Goal: Task Accomplishment & Management: Use online tool/utility

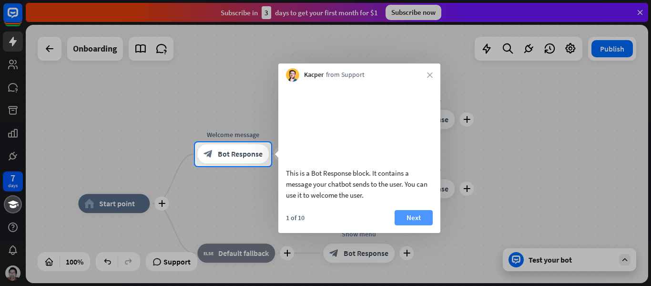
click at [414, 225] on button "Next" at bounding box center [414, 217] width 38 height 15
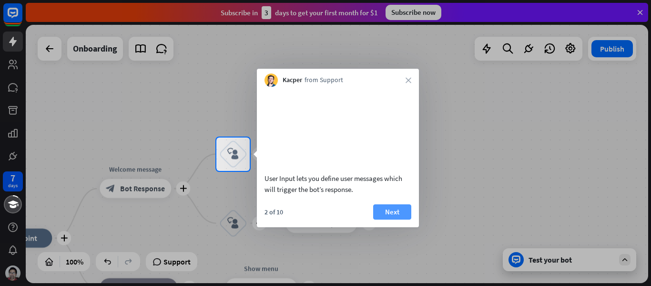
click at [399, 219] on button "Next" at bounding box center [392, 211] width 38 height 15
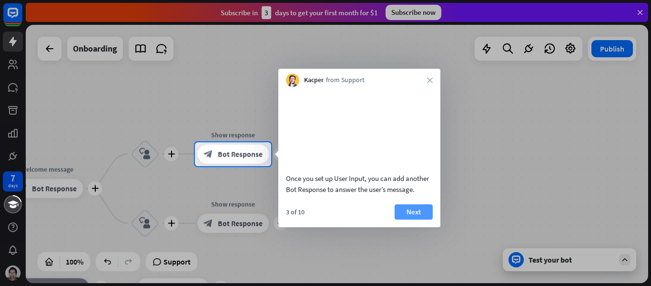
click at [401, 219] on button "Next" at bounding box center [414, 211] width 38 height 15
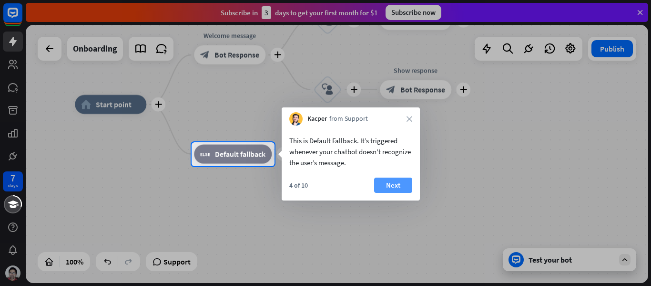
click at [391, 188] on button "Next" at bounding box center [393, 184] width 38 height 15
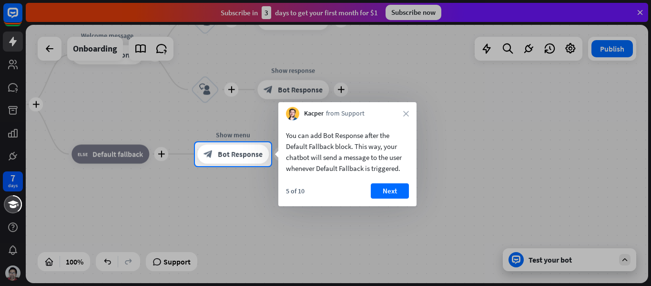
click at [391, 188] on button "Next" at bounding box center [390, 190] width 38 height 15
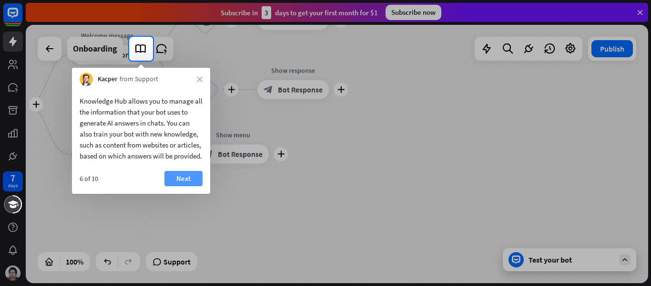
click at [178, 185] on button "Next" at bounding box center [183, 178] width 38 height 15
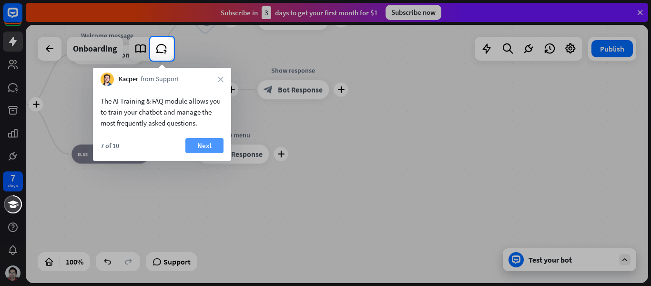
click at [198, 145] on button "Next" at bounding box center [204, 145] width 38 height 15
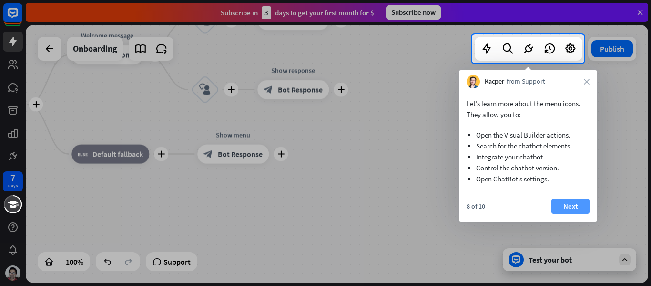
click at [572, 207] on button "Next" at bounding box center [571, 205] width 38 height 15
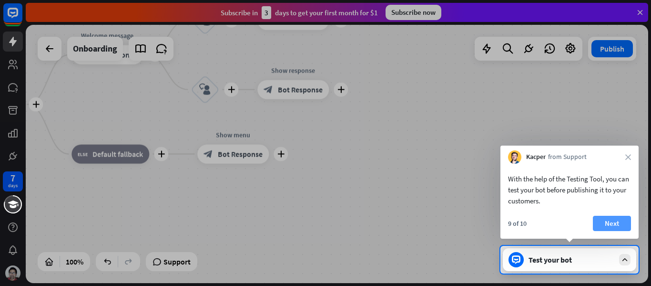
click at [610, 223] on button "Next" at bounding box center [612, 222] width 38 height 15
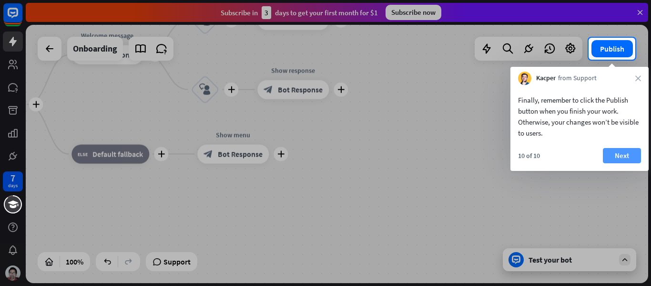
click at [613, 152] on button "Next" at bounding box center [622, 155] width 38 height 15
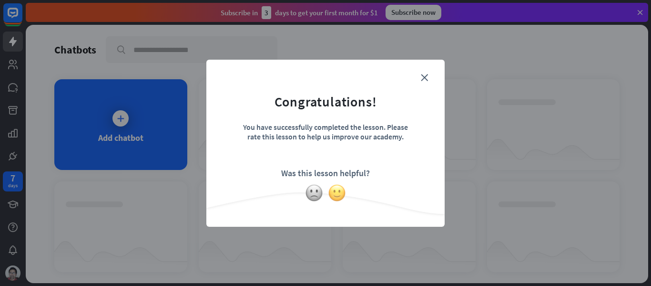
click at [344, 188] on img at bounding box center [337, 193] width 18 height 18
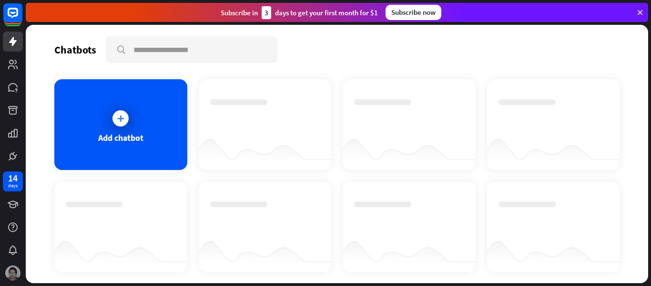
click at [13, 270] on img at bounding box center [12, 272] width 15 height 15
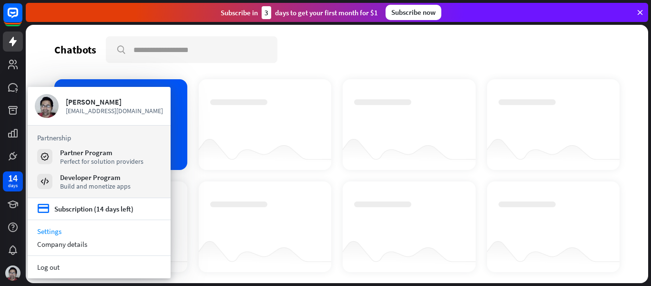
click at [60, 232] on link "Settings" at bounding box center [99, 231] width 143 height 13
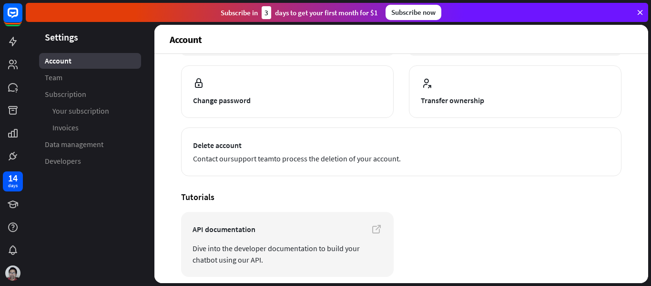
scroll to position [137, 0]
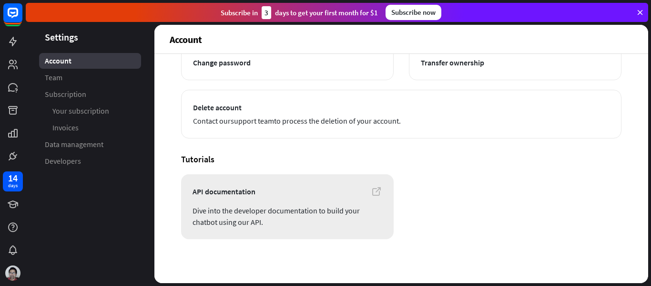
click at [281, 198] on link "API documentation Dive into the developer documentation to build your chatbot u…" at bounding box center [287, 206] width 213 height 65
click at [9, 268] on img at bounding box center [12, 272] width 15 height 15
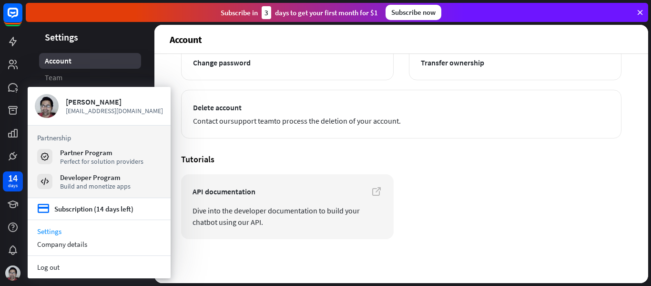
click at [470, 170] on section "Tutorials API documentation Dive into the developer documentation to build your…" at bounding box center [401, 195] width 440 height 85
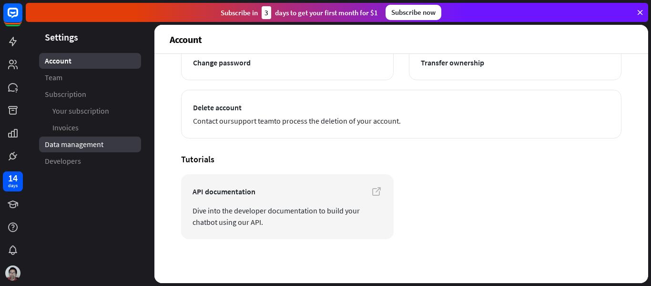
click at [68, 146] on span "Data management" at bounding box center [74, 144] width 59 height 10
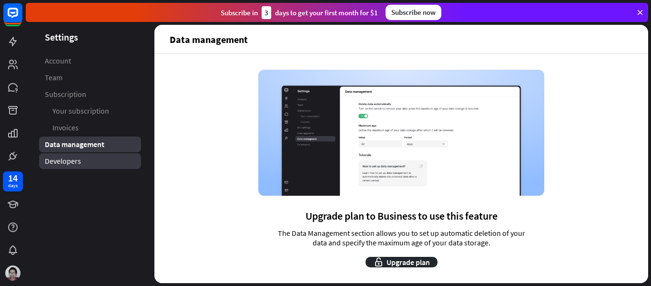
click at [74, 160] on span "Developers" at bounding box center [63, 161] width 36 height 10
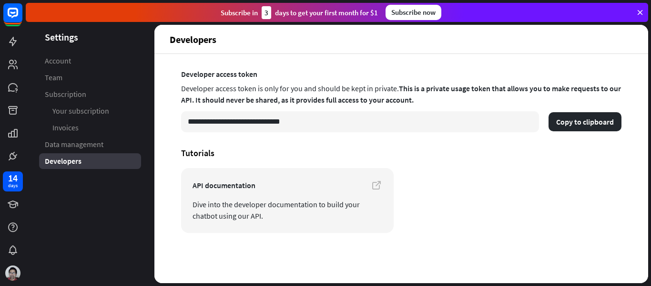
click at [595, 123] on button "Copy to clipboard" at bounding box center [585, 121] width 73 height 19
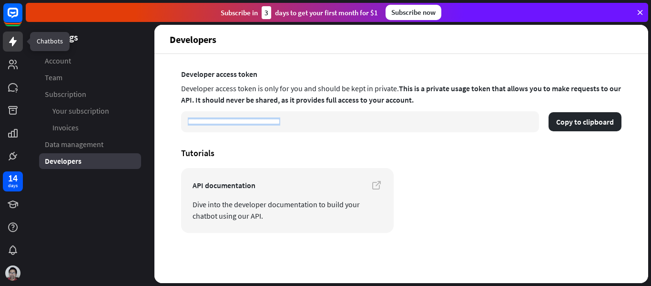
click at [16, 48] on link at bounding box center [13, 41] width 20 height 20
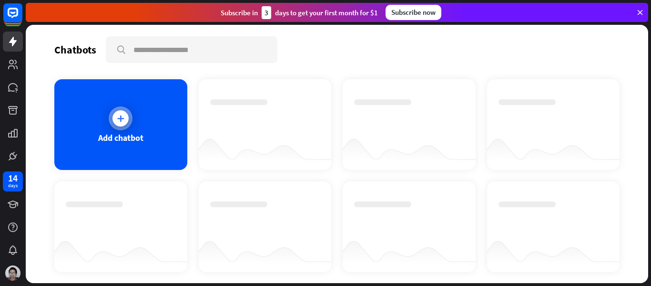
click at [126, 141] on div "Add chatbot" at bounding box center [120, 137] width 45 height 11
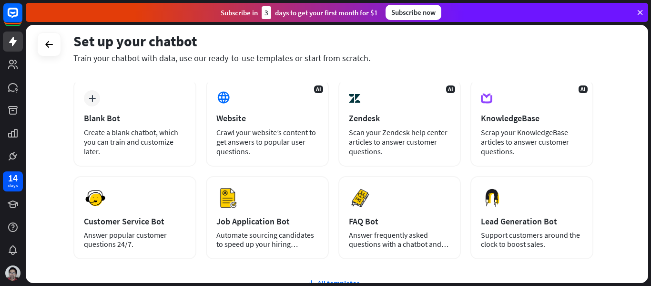
scroll to position [48, 0]
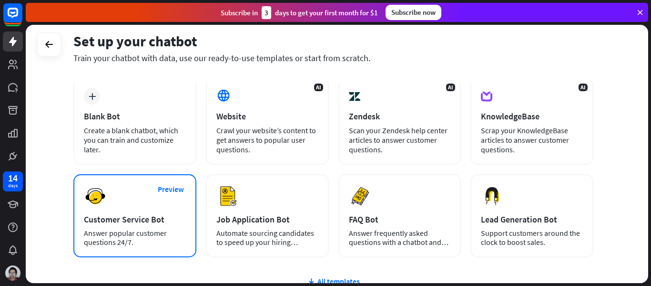
click at [123, 238] on div "Answer popular customer questions 24/7." at bounding box center [135, 237] width 102 height 18
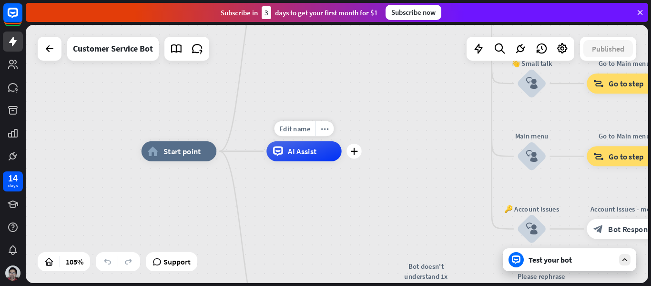
click at [298, 155] on span "AI Assist" at bounding box center [302, 151] width 29 height 10
click at [410, 151] on div "home_2 Start point Welcome message block_bot_response Bot Response 🔙 Main menu …" at bounding box center [469, 286] width 654 height 271
click at [168, 157] on div "home_2 Start point" at bounding box center [179, 151] width 75 height 20
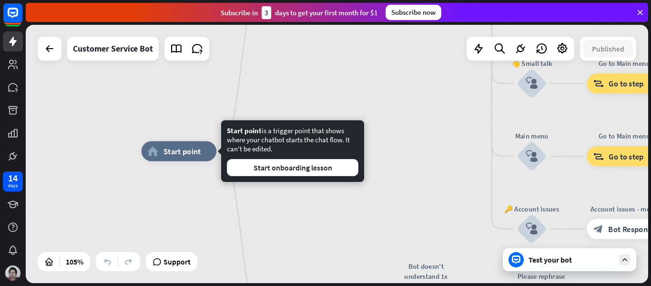
click at [176, 189] on div "home_2 Start point Welcome message block_bot_response Bot Response 🔙 Main menu …" at bounding box center [469, 286] width 654 height 271
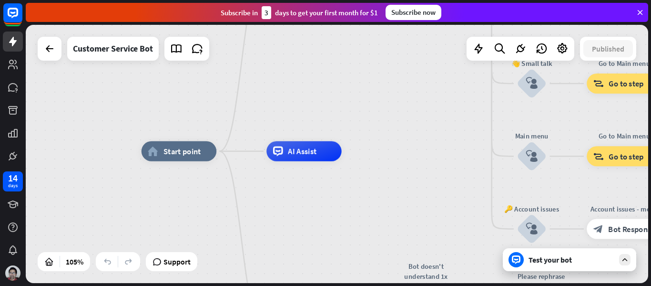
click at [596, 266] on div "Test your bot" at bounding box center [569, 259] width 133 height 23
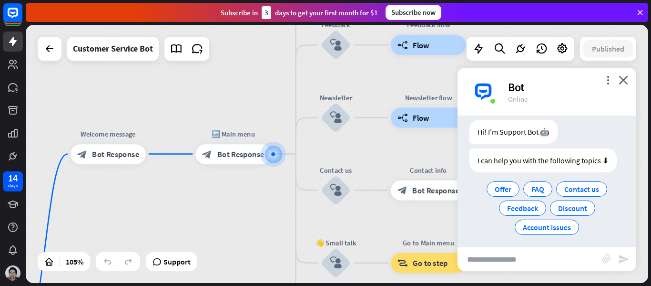
scroll to position [28, 0]
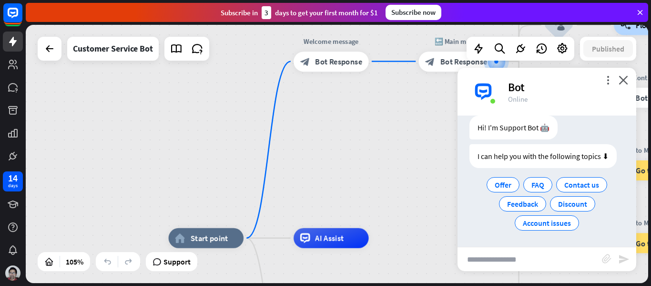
drag, startPoint x: 173, startPoint y: 212, endPoint x: 397, endPoint y: 114, distance: 245.1
click at [397, 114] on div "home_2 Start point Welcome message block_bot_response Bot Response 🔙 Main menu …" at bounding box center [337, 154] width 623 height 258
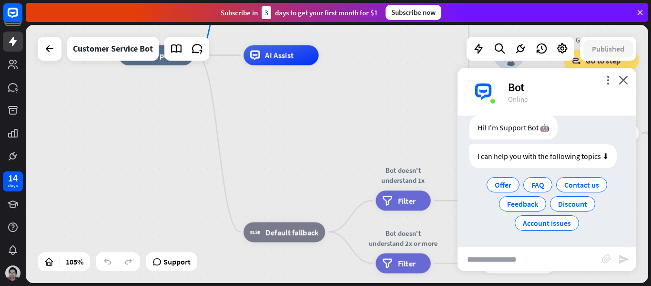
drag, startPoint x: 324, startPoint y: 272, endPoint x: 272, endPoint y: 95, distance: 184.2
click at [272, 95] on div "home_2 Start point Welcome message block_bot_response Bot Response 🔙 Main menu …" at bounding box center [446, 190] width 654 height 271
click at [628, 82] on icon "close" at bounding box center [624, 79] width 10 height 9
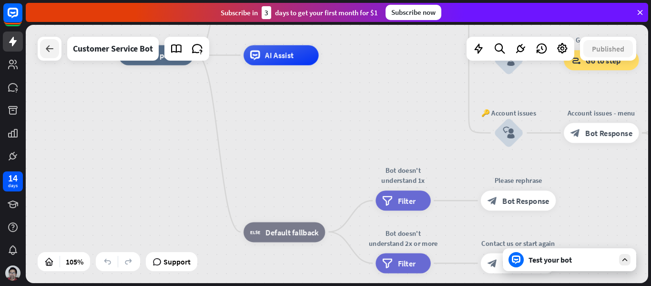
click at [50, 51] on icon at bounding box center [49, 48] width 11 height 11
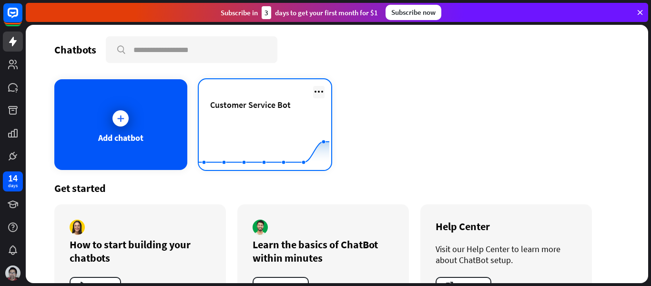
click at [320, 93] on icon at bounding box center [318, 91] width 11 height 11
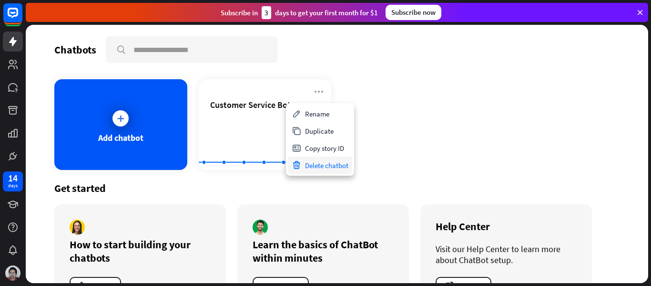
click at [318, 163] on div "Delete chatbot" at bounding box center [320, 164] width 64 height 17
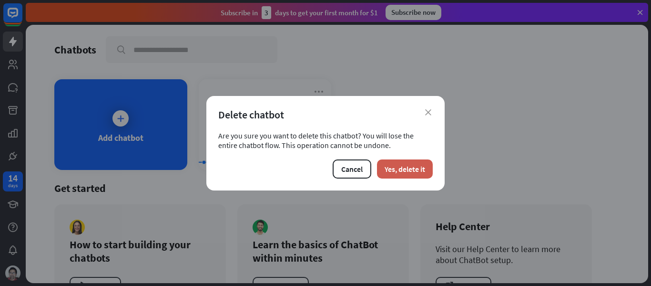
click at [386, 168] on button "Yes, delete it" at bounding box center [405, 168] width 56 height 19
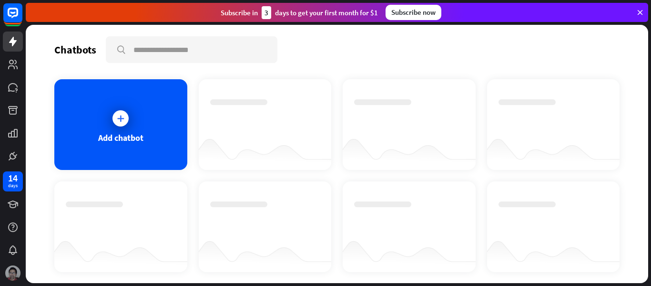
click at [12, 271] on img at bounding box center [12, 272] width 15 height 15
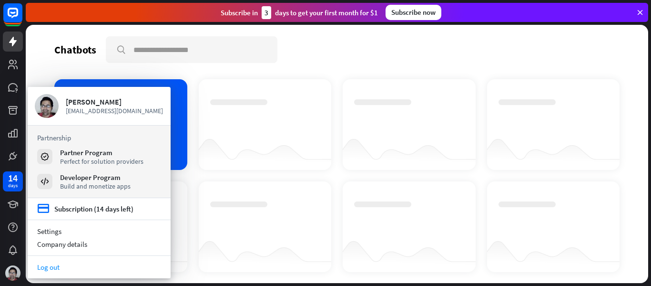
click at [50, 268] on link "Log out" at bounding box center [99, 266] width 143 height 13
